Goal: Navigation & Orientation: Understand site structure

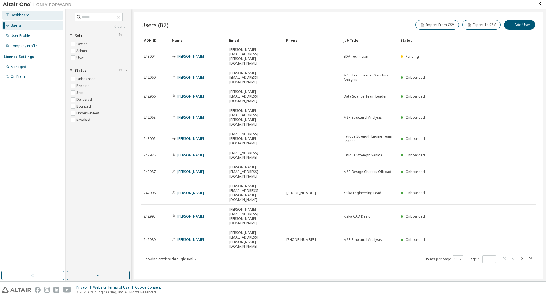
click at [14, 13] on div "Dashboard" at bounding box center [20, 15] width 19 height 5
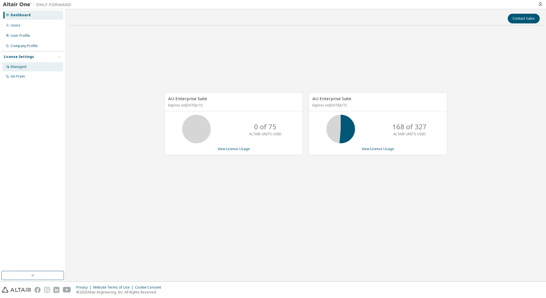
click at [15, 67] on div "Managed" at bounding box center [19, 67] width 16 height 5
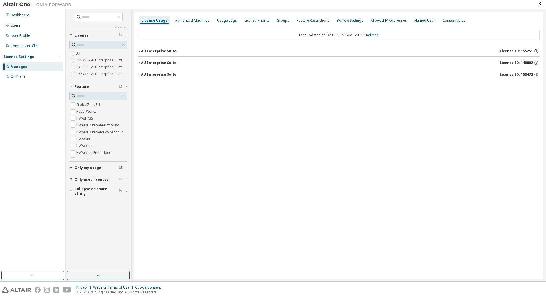
click at [140, 73] on icon "button" at bounding box center [139, 74] width 3 height 3
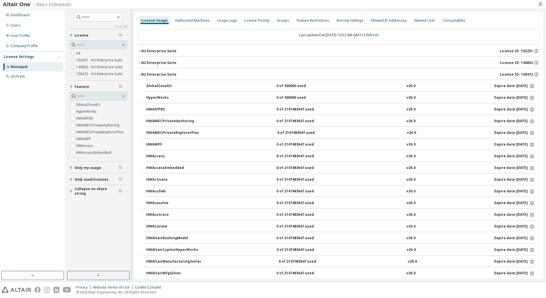
drag, startPoint x: 138, startPoint y: 62, endPoint x: 140, endPoint y: 51, distance: 11.6
click at [139, 62] on icon "button" at bounding box center [139, 62] width 3 height 3
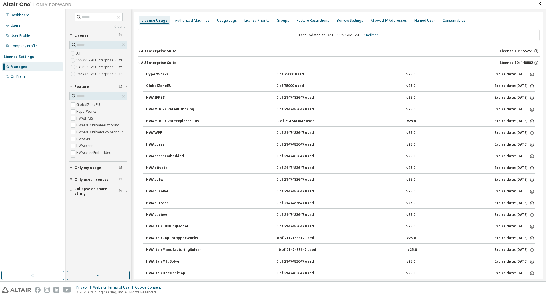
click at [139, 50] on icon "button" at bounding box center [139, 50] width 3 height 3
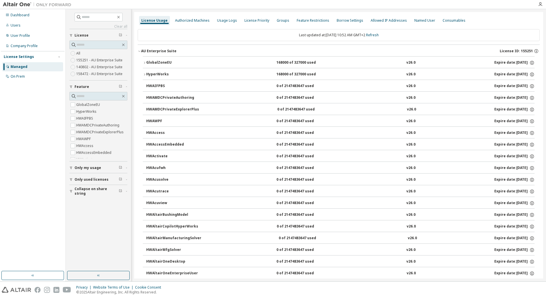
click at [145, 62] on icon "button" at bounding box center [144, 62] width 3 height 3
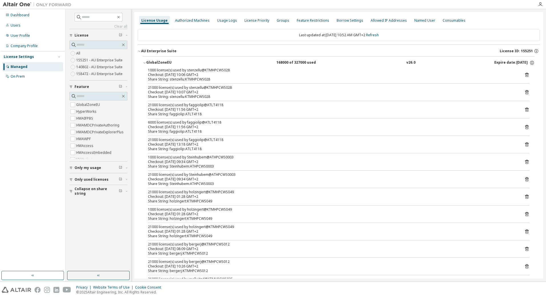
click at [71, 190] on icon "button" at bounding box center [70, 191] width 3 height 3
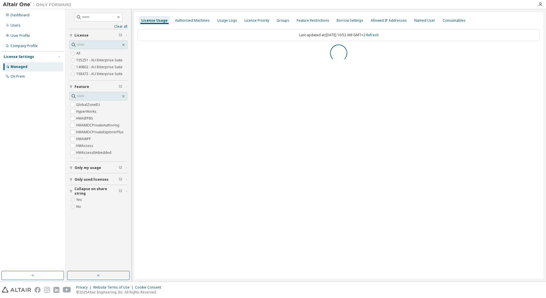
click at [71, 191] on icon "button" at bounding box center [71, 191] width 2 height 3
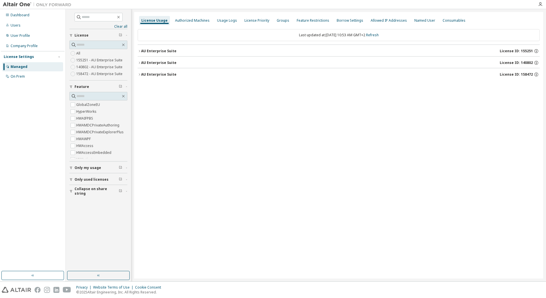
click at [140, 73] on icon "button" at bounding box center [139, 74] width 3 height 3
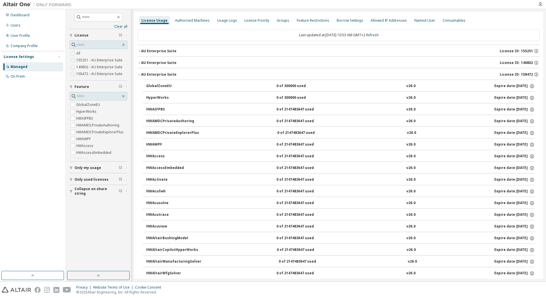
click at [139, 73] on icon "button" at bounding box center [139, 74] width 3 height 3
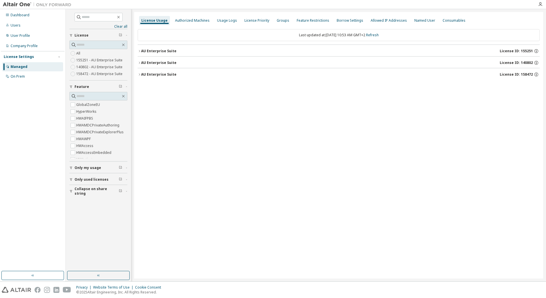
click at [139, 63] on icon "button" at bounding box center [139, 62] width 3 height 3
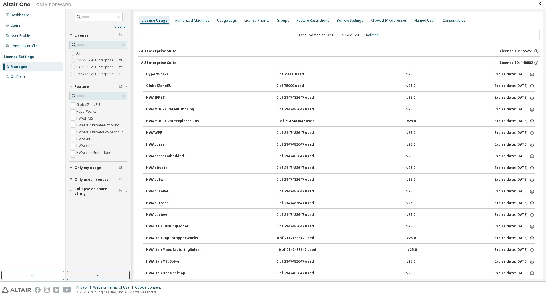
click at [139, 63] on icon "button" at bounding box center [139, 62] width 3 height 3
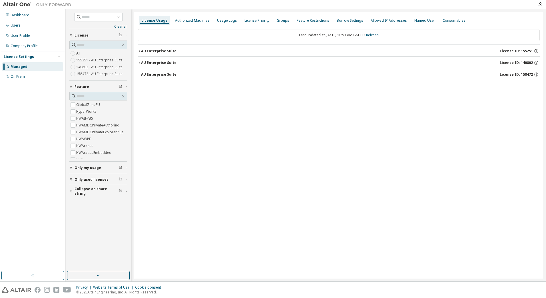
click at [140, 51] on icon "button" at bounding box center [139, 50] width 3 height 3
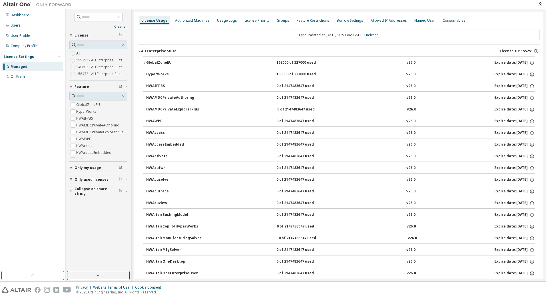
click at [144, 63] on icon "button" at bounding box center [144, 62] width 3 height 3
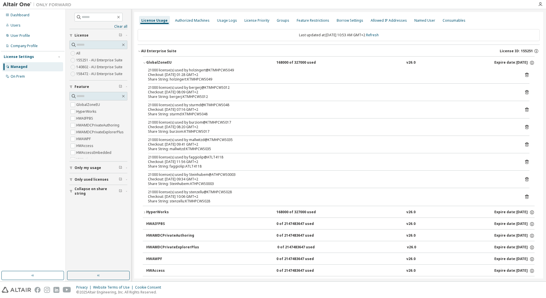
click at [320, 291] on div "Privacy Website Terms of Use Cookie Consent © 2025 Altair Engineering, Inc. All…" at bounding box center [273, 290] width 546 height 16
click at [141, 50] on div "AU Enterprise Suite" at bounding box center [158, 51] width 35 height 5
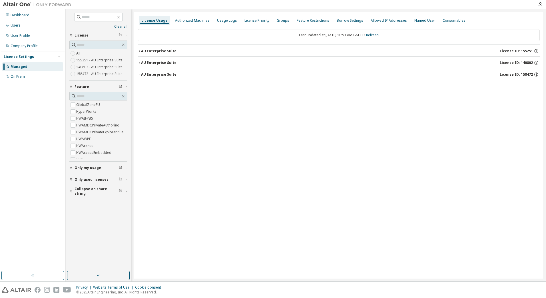
click at [537, 74] on icon "button" at bounding box center [536, 74] width 5 height 5
click at [389, 141] on div "License Usage Authorized Machines Usage Logs License Priority Groups Feature Re…" at bounding box center [338, 145] width 409 height 267
click at [141, 74] on icon "button" at bounding box center [139, 74] width 3 height 3
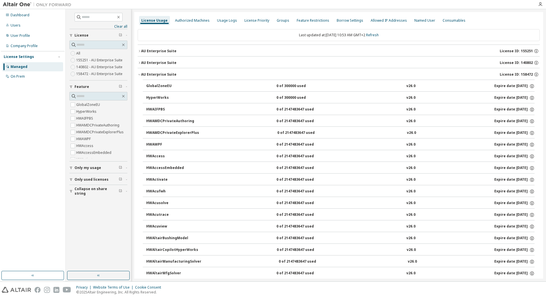
click at [140, 74] on icon "button" at bounding box center [139, 74] width 3 height 3
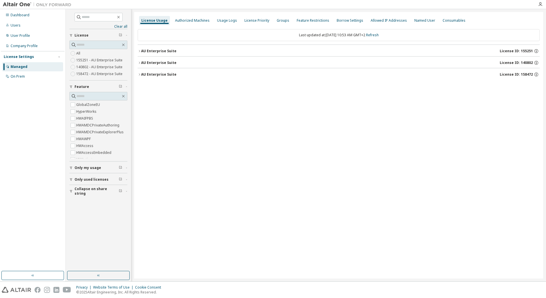
click at [139, 64] on icon "button" at bounding box center [139, 62] width 3 height 3
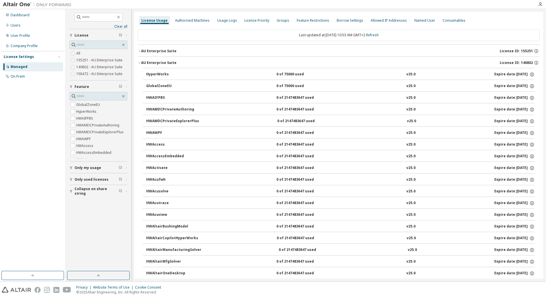
click at [139, 63] on icon "button" at bounding box center [139, 62] width 3 height 3
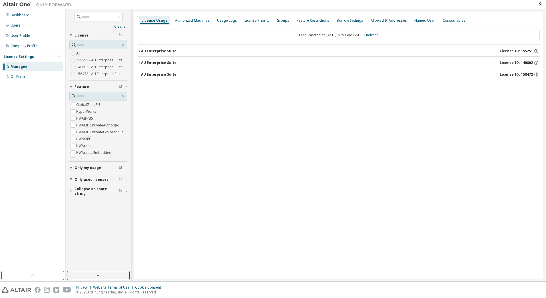
click at [141, 72] on div "AU Enterprise Suite" at bounding box center [158, 74] width 35 height 5
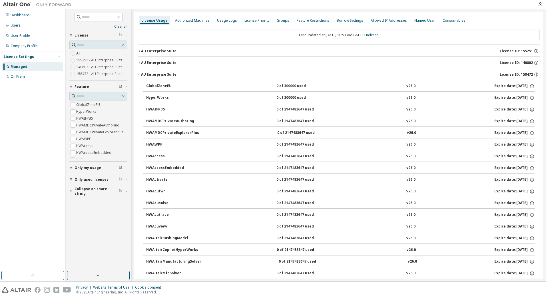
click at [138, 74] on icon "button" at bounding box center [139, 74] width 3 height 3
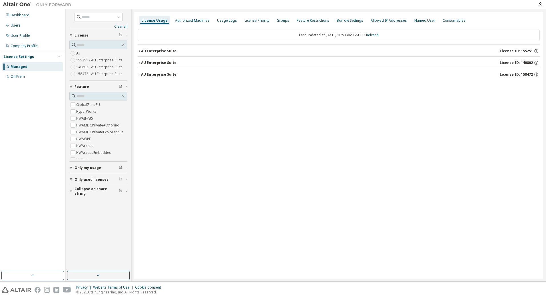
click at [139, 51] on icon "button" at bounding box center [139, 50] width 3 height 3
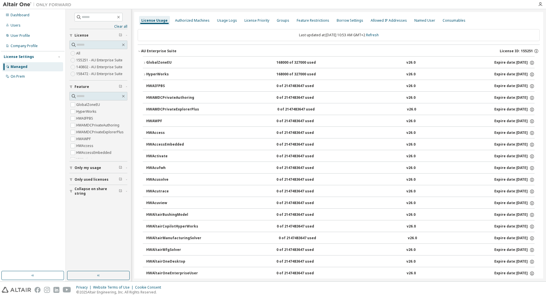
click at [139, 51] on icon "button" at bounding box center [139, 51] width 2 height 1
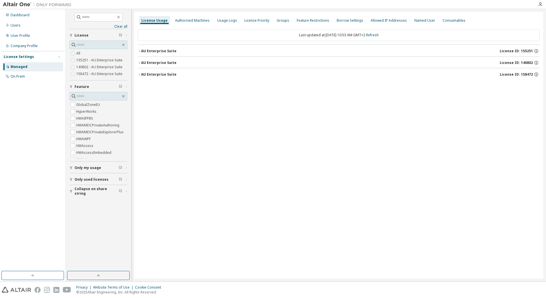
click at [140, 62] on icon "button" at bounding box center [139, 62] width 3 height 3
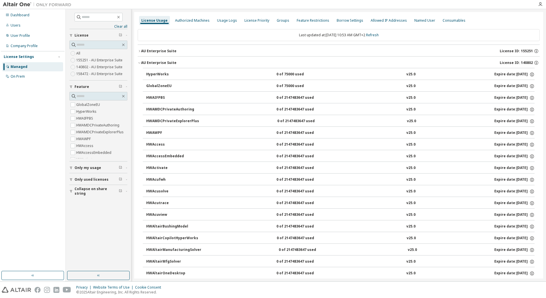
click at [140, 62] on icon "button" at bounding box center [139, 62] width 3 height 3
